Goal: Information Seeking & Learning: Learn about a topic

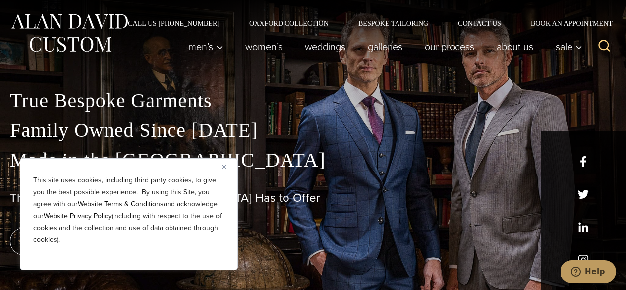
scroll to position [20, 0]
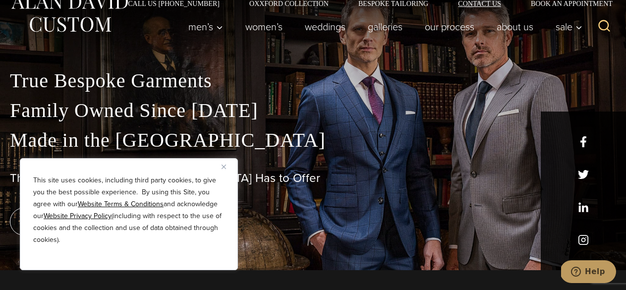
click at [451, 2] on link "Contact Us" at bounding box center [479, 3] width 73 height 7
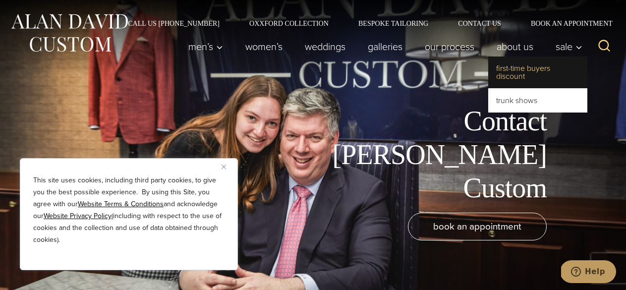
scroll to position [37, 0]
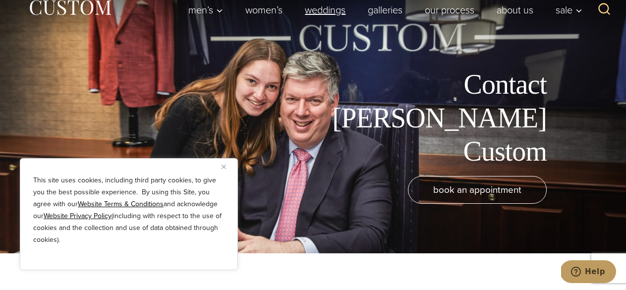
click at [299, 3] on link "weddings" at bounding box center [325, 10] width 63 height 20
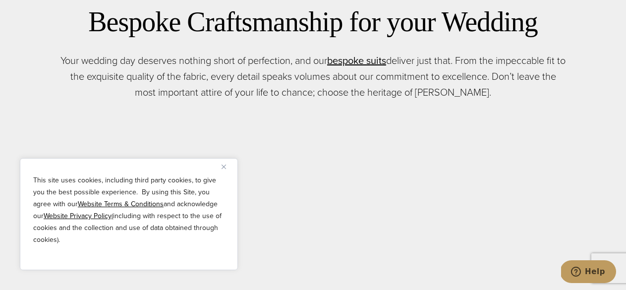
scroll to position [371, 0]
